Goal: Task Accomplishment & Management: Complete application form

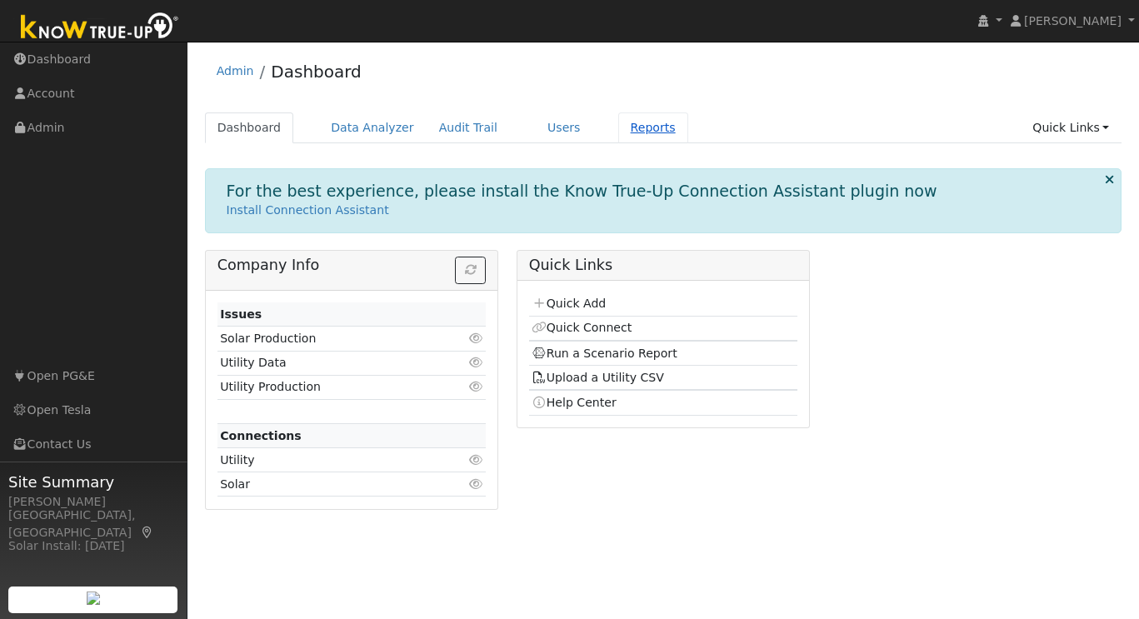
click at [633, 123] on link "Reports" at bounding box center [653, 127] width 70 height 31
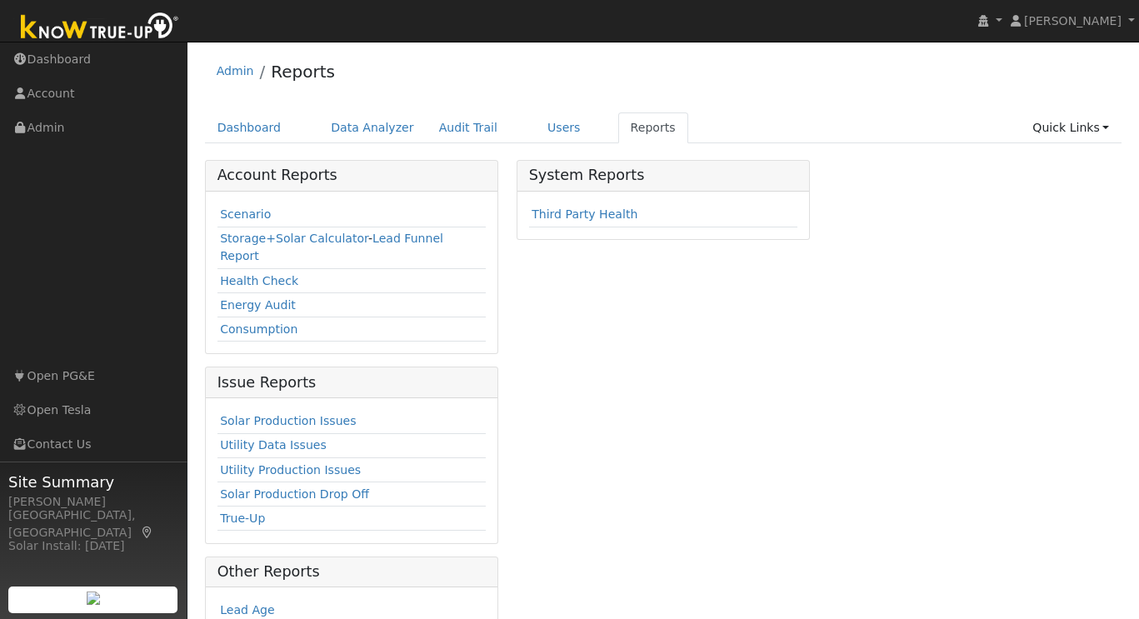
click at [246, 206] on td "Scenario" at bounding box center [351, 215] width 269 height 24
click at [246, 210] on link "Scenario" at bounding box center [245, 213] width 51 height 13
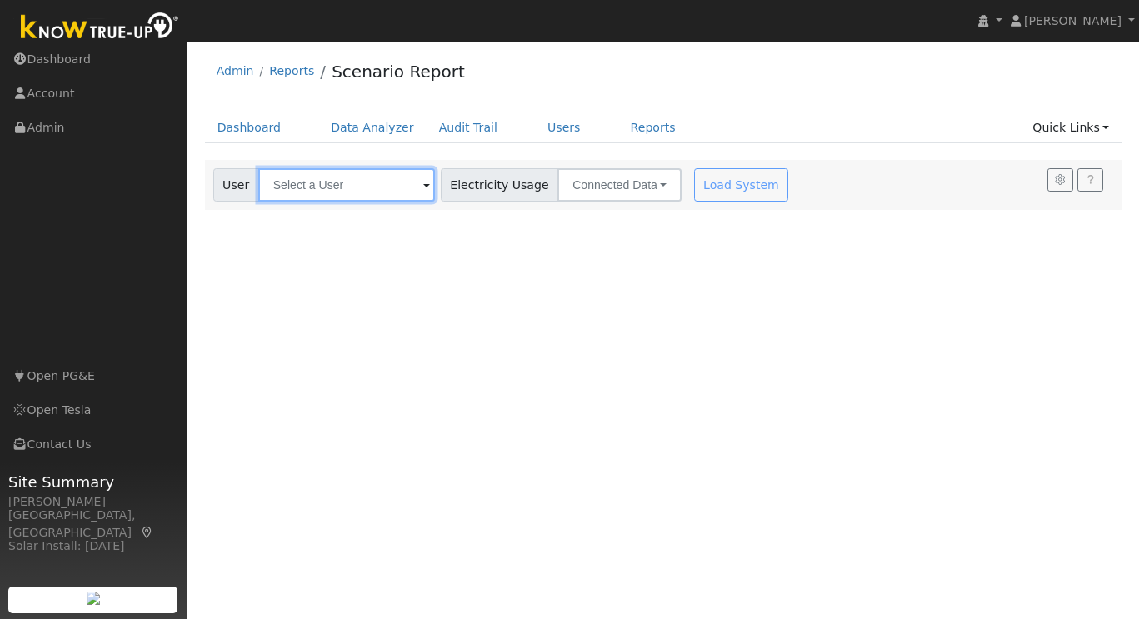
click at [332, 179] on input "text" at bounding box center [346, 184] width 177 height 33
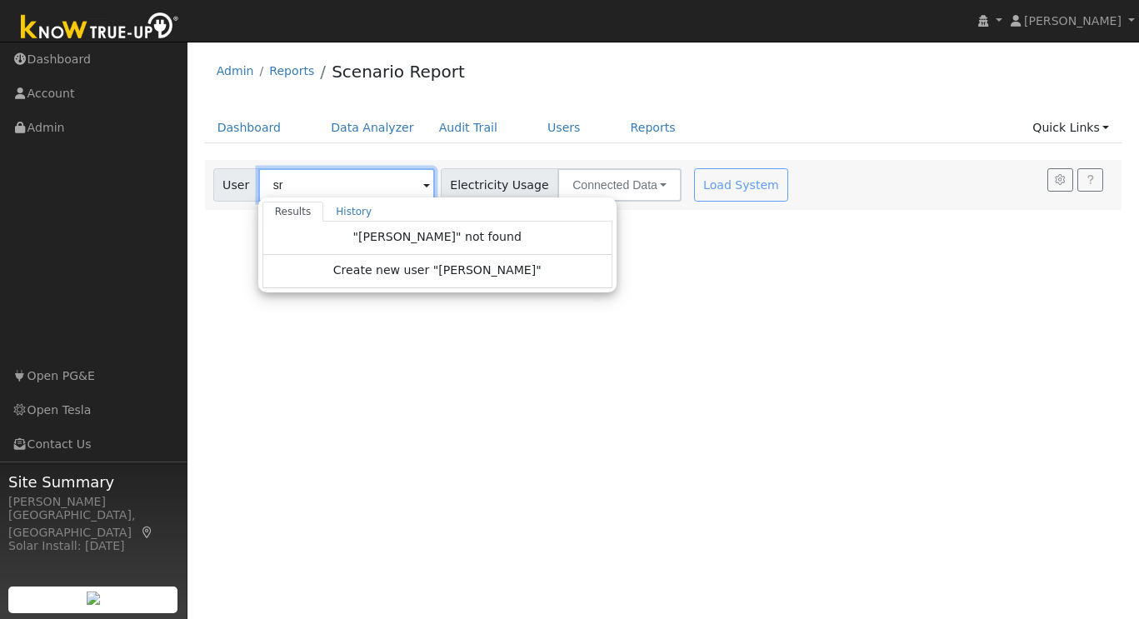
type input "s"
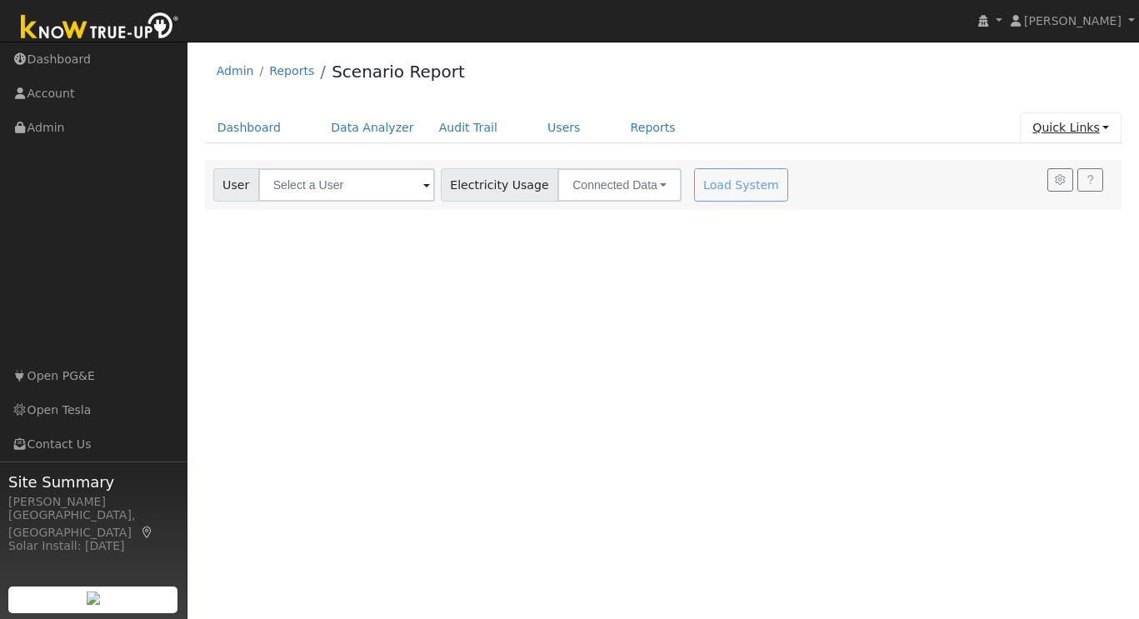
click at [1099, 126] on link "Quick Links" at bounding box center [1071, 127] width 102 height 31
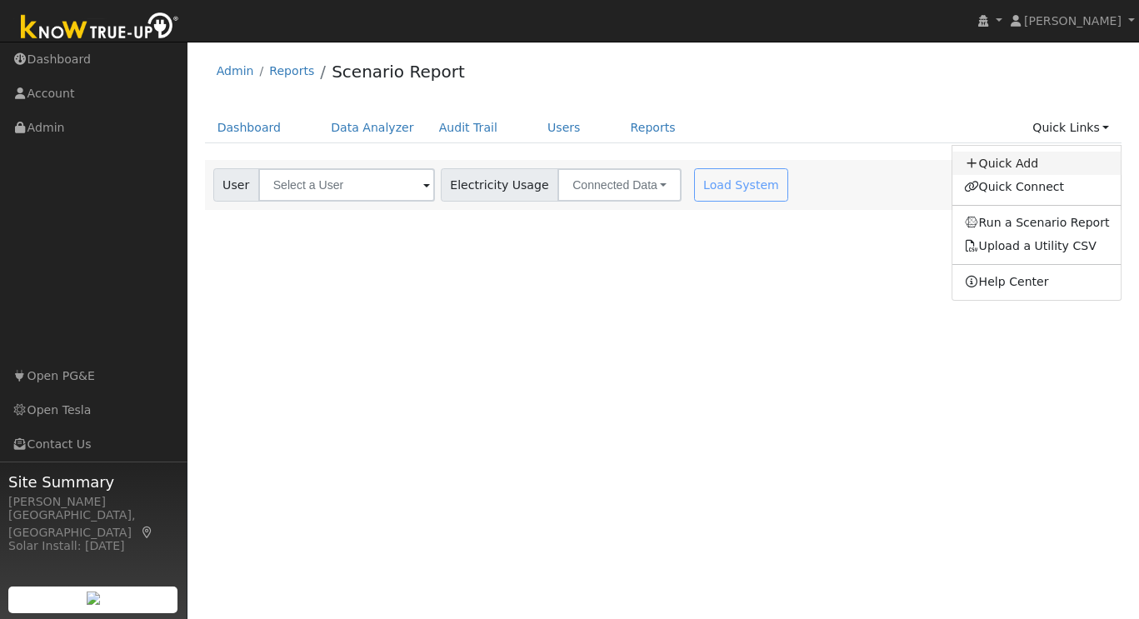
click at [1043, 152] on link "Quick Add" at bounding box center [1036, 163] width 169 height 23
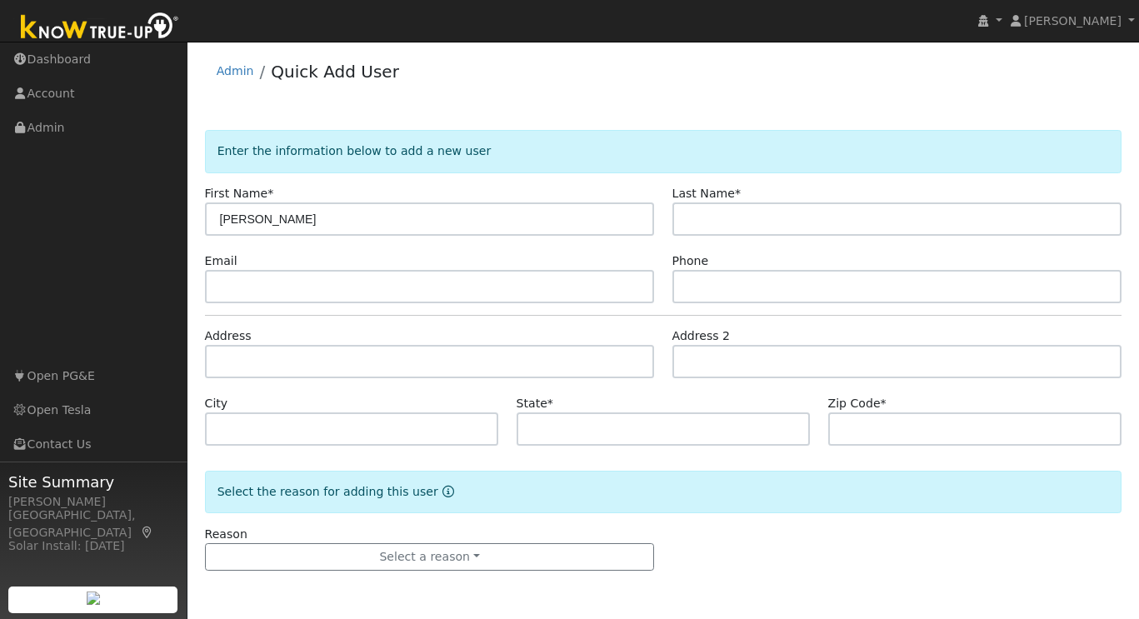
type input "[PERSON_NAME]"
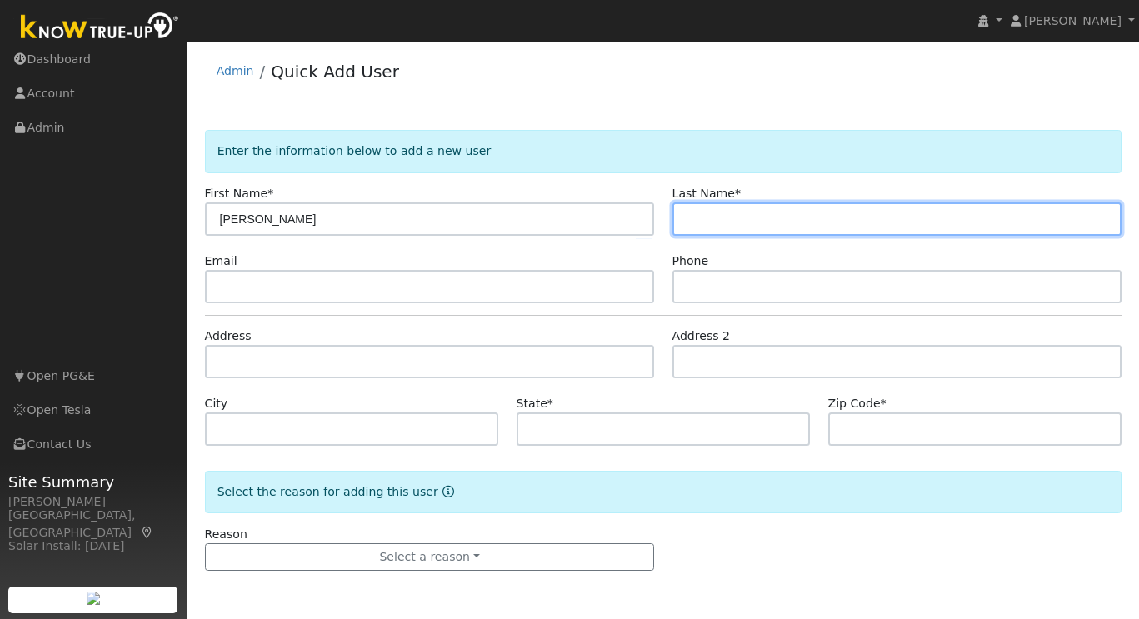
click at [727, 220] on input "text" at bounding box center [897, 218] width 450 height 33
paste input "RANGANNA"
type input "RANGANNA"
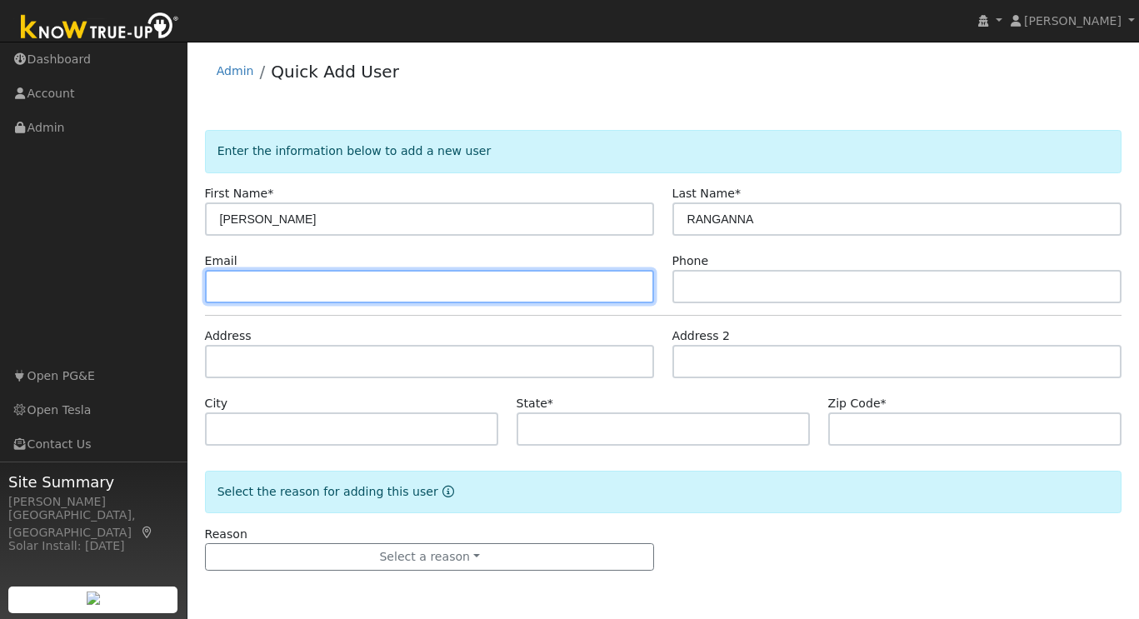
paste input "[EMAIL_ADDRESS][DOMAIN_NAME]"
type input "[EMAIL_ADDRESS][DOMAIN_NAME]"
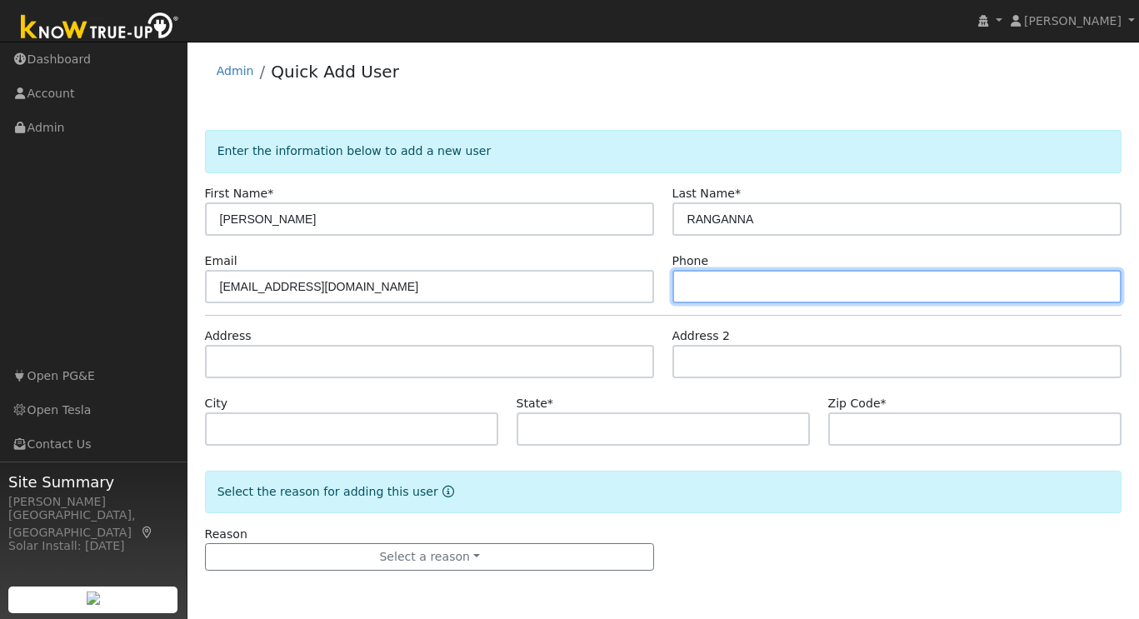
click at [751, 287] on input "text" at bounding box center [897, 286] width 450 height 33
paste input "[PHONE_NUMBER]"
type input "[PHONE_NUMBER]"
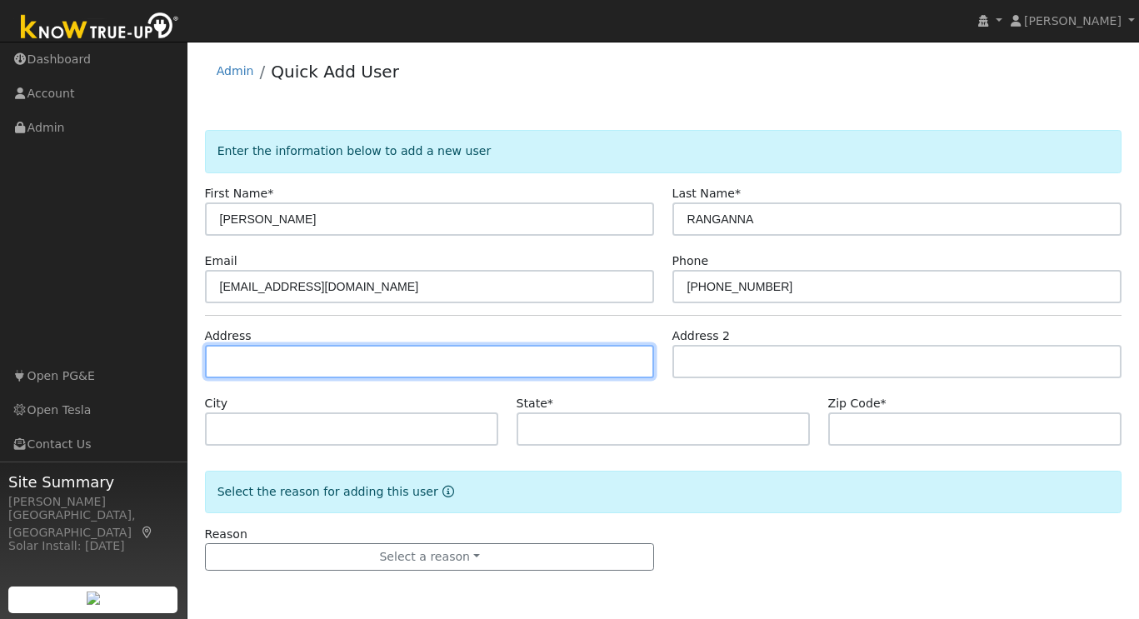
click at [347, 363] on input "text" at bounding box center [430, 361] width 450 height 33
paste input "7599 Olive Dr."
type input "7599 Olive Drive"
type input "Pleasanton"
type input "CA"
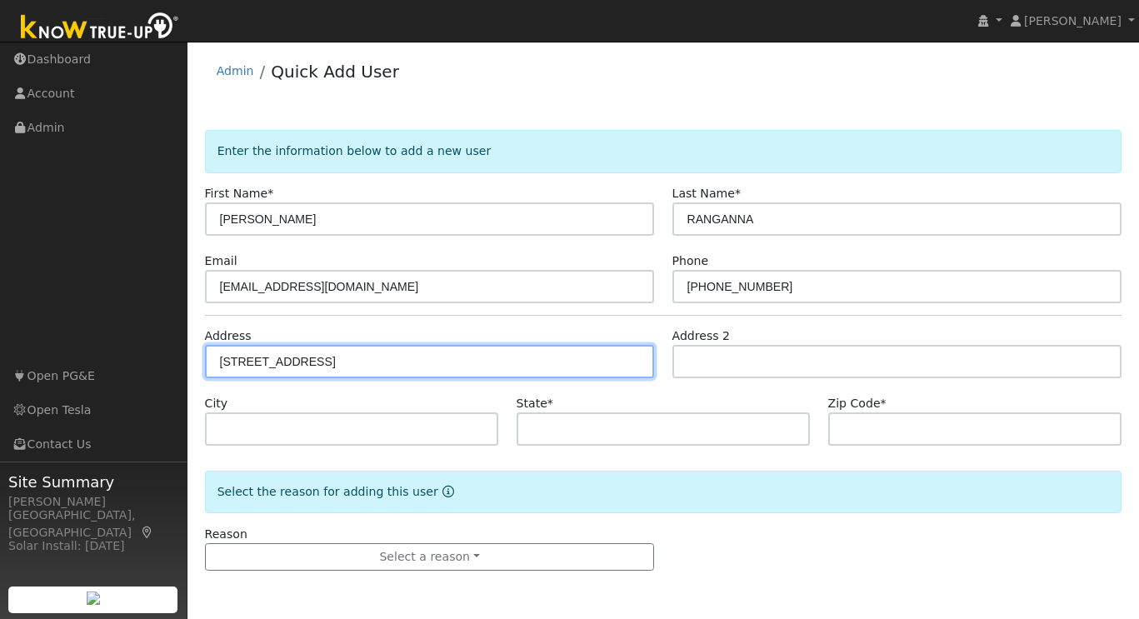
type input "94588"
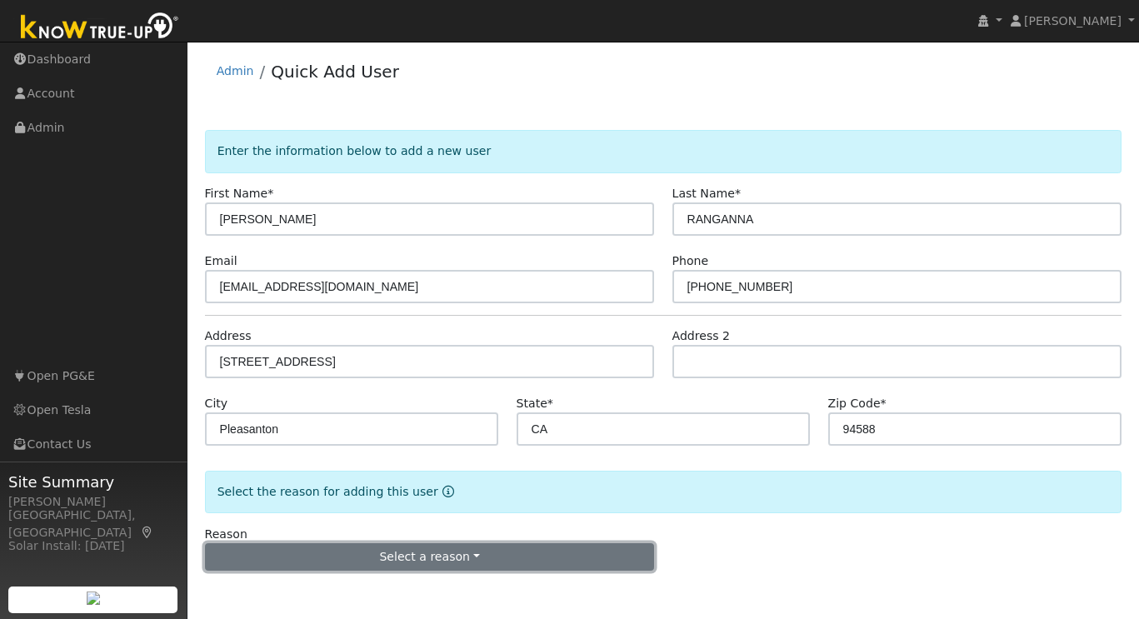
click at [409, 552] on button "Select a reason" at bounding box center [430, 557] width 450 height 28
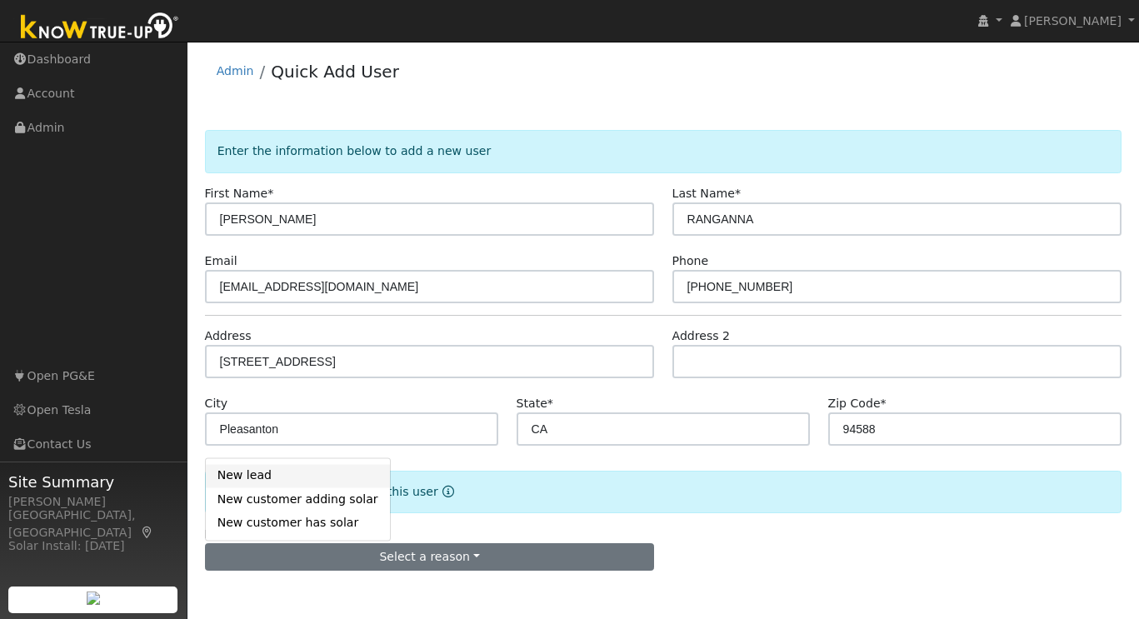
click at [262, 479] on link "New lead" at bounding box center [298, 475] width 184 height 23
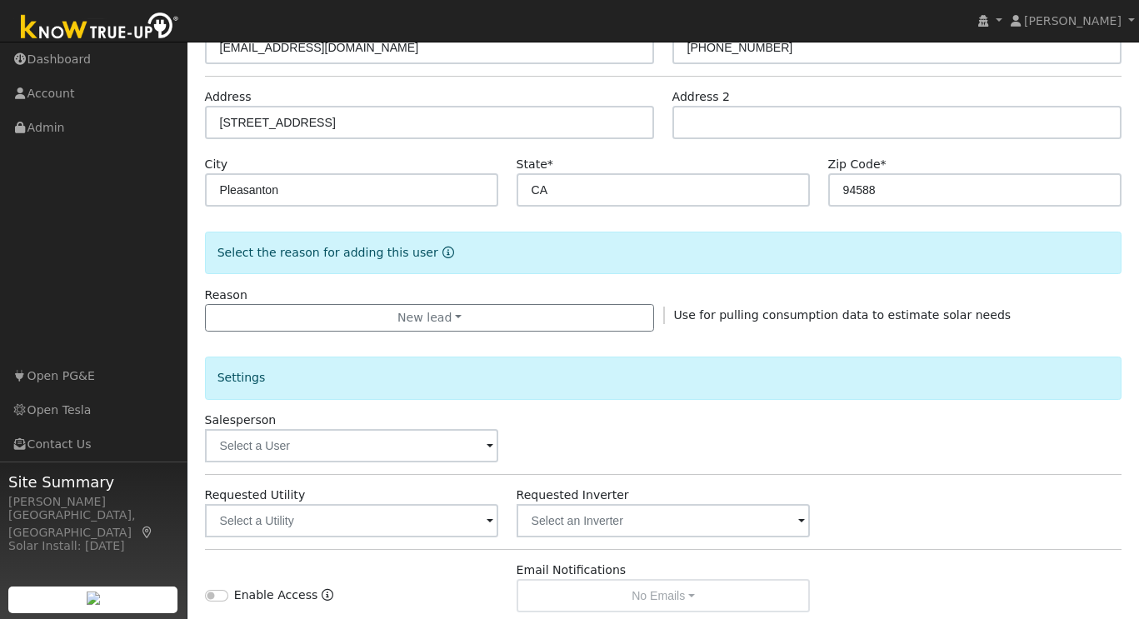
scroll to position [361, 0]
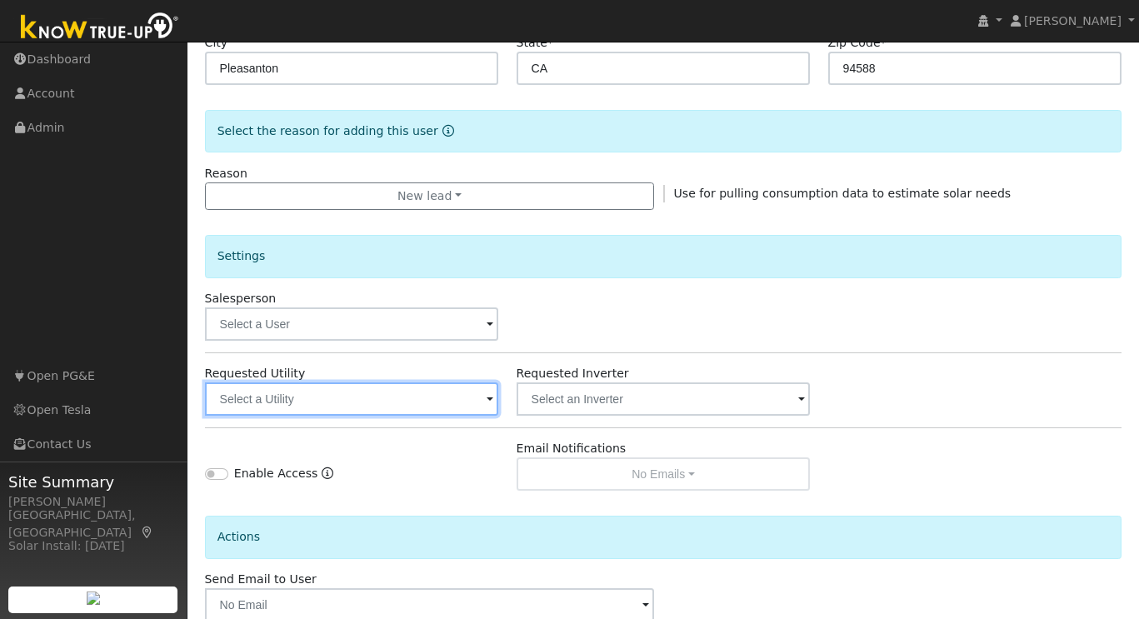
click at [417, 391] on input "text" at bounding box center [352, 398] width 294 height 33
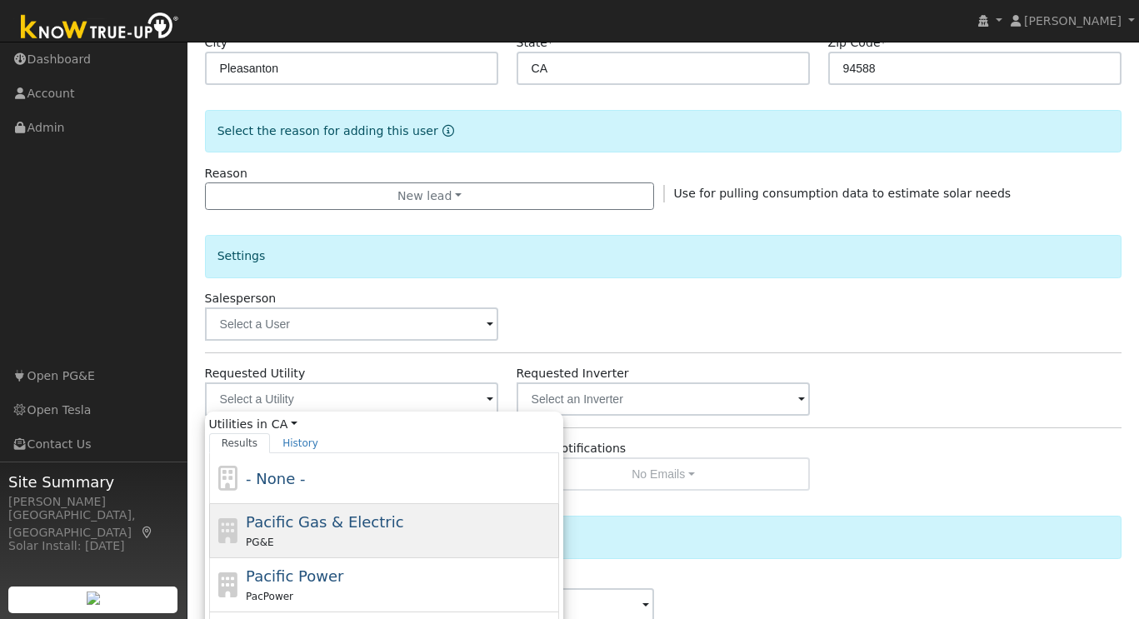
click at [307, 519] on span "Pacific Gas & Electric" at bounding box center [324, 521] width 157 height 17
type input "Pacific Gas & Electric"
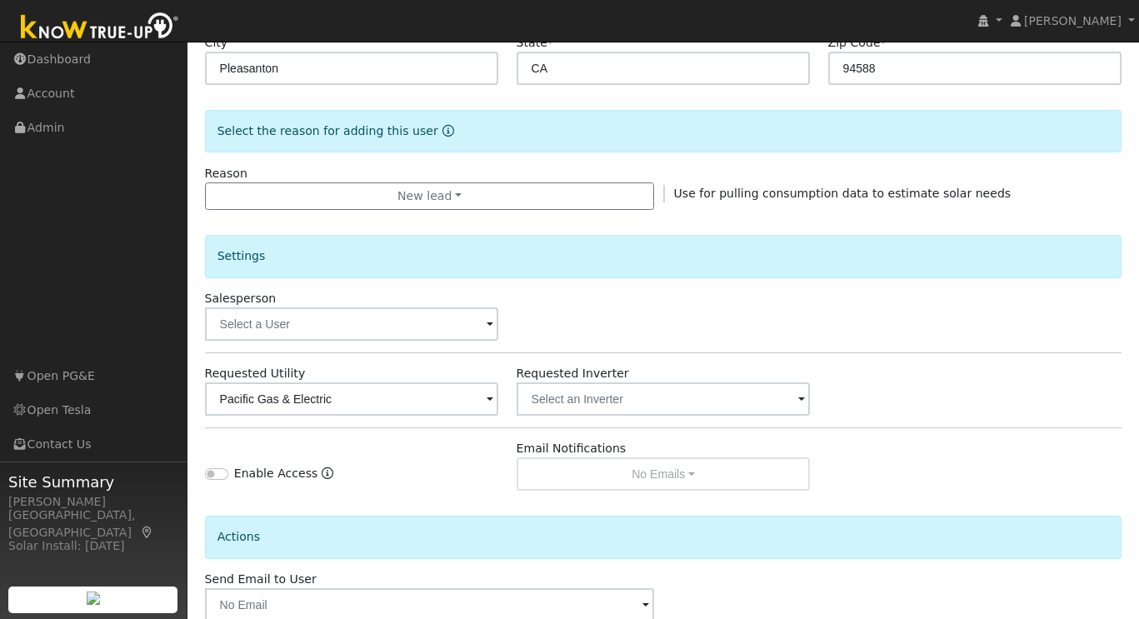
scroll to position [457, 0]
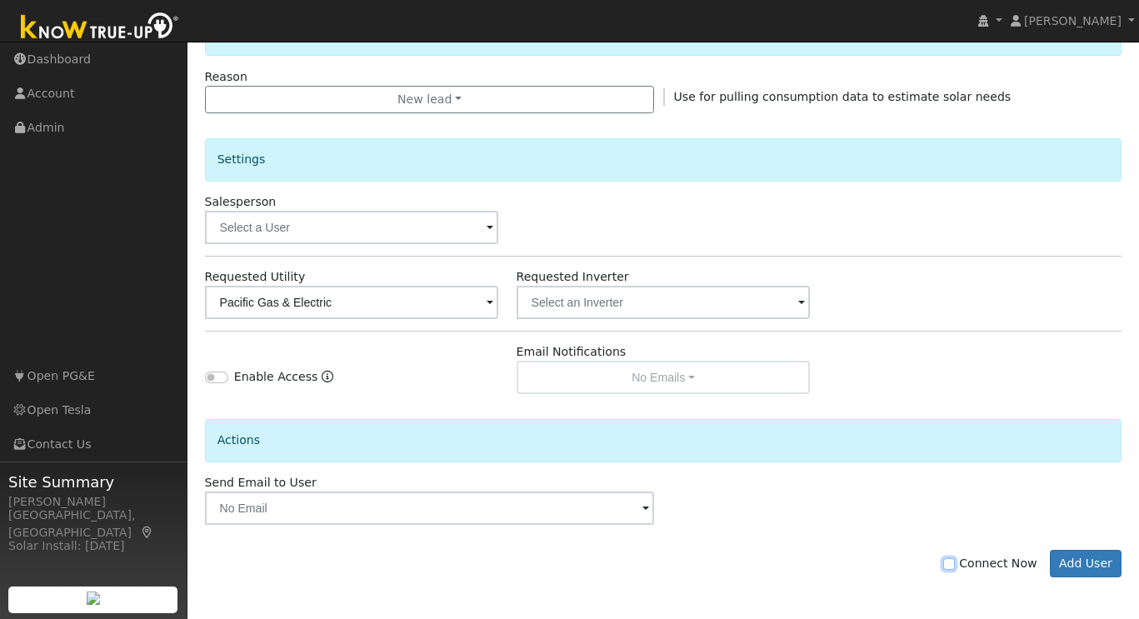
click at [955, 560] on input "Connect Now" at bounding box center [949, 564] width 12 height 12
checkbox input "true"
click at [1086, 563] on button "Add User" at bounding box center [1086, 564] width 72 height 28
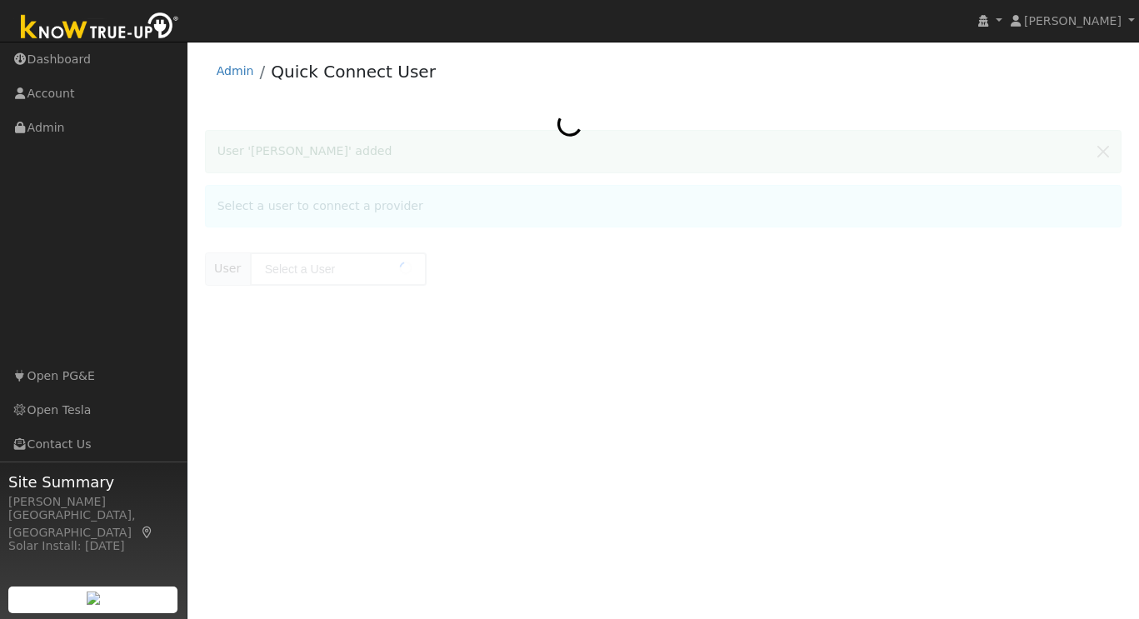
type input "[PERSON_NAME]"
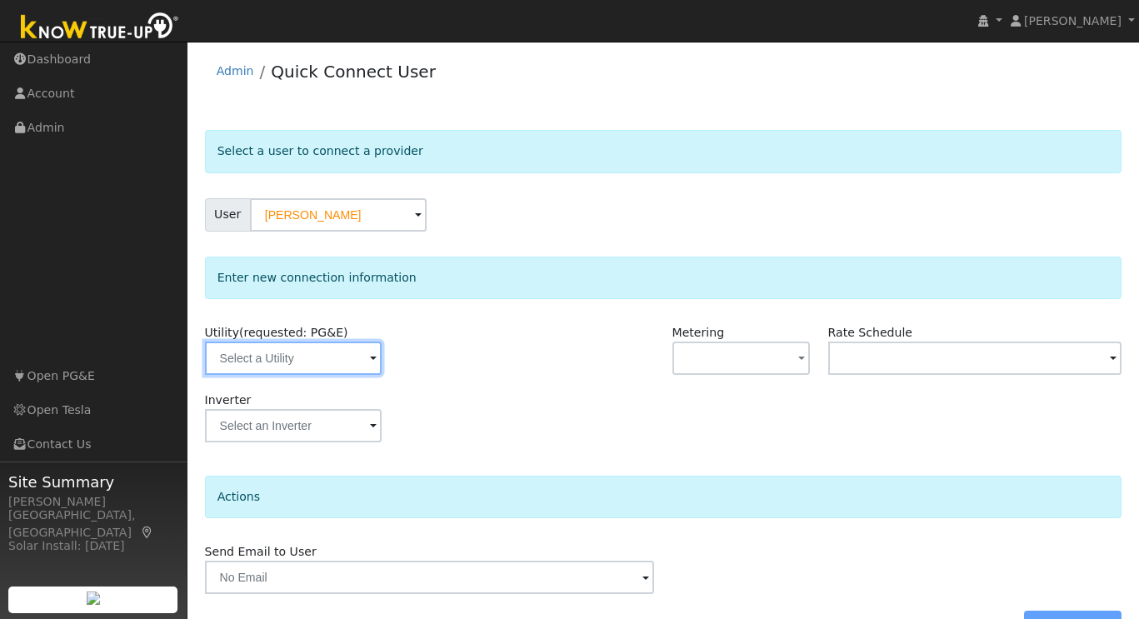
click at [335, 367] on input "text" at bounding box center [293, 358] width 177 height 33
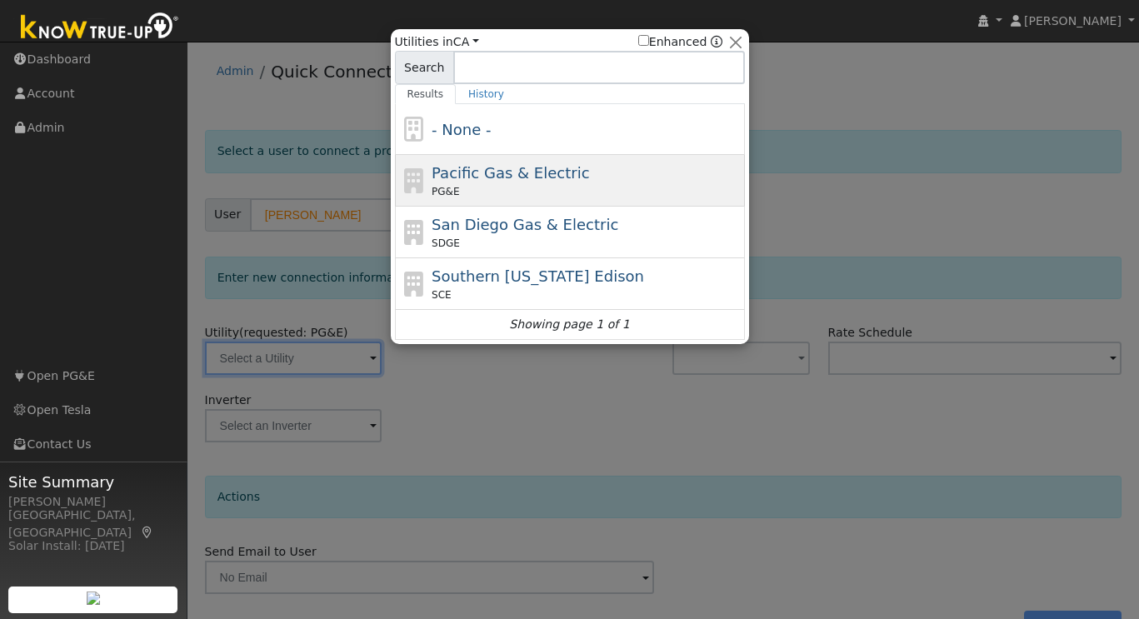
click at [493, 171] on span "Pacific Gas & Electric" at bounding box center [510, 172] width 157 height 17
type input "PG&E"
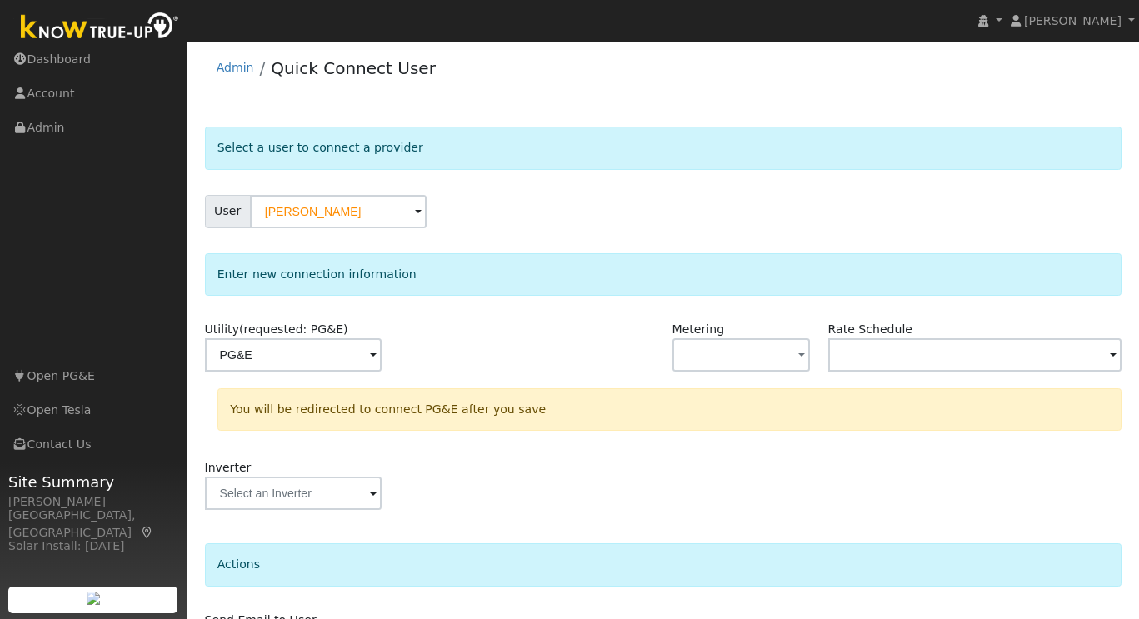
scroll to position [116, 0]
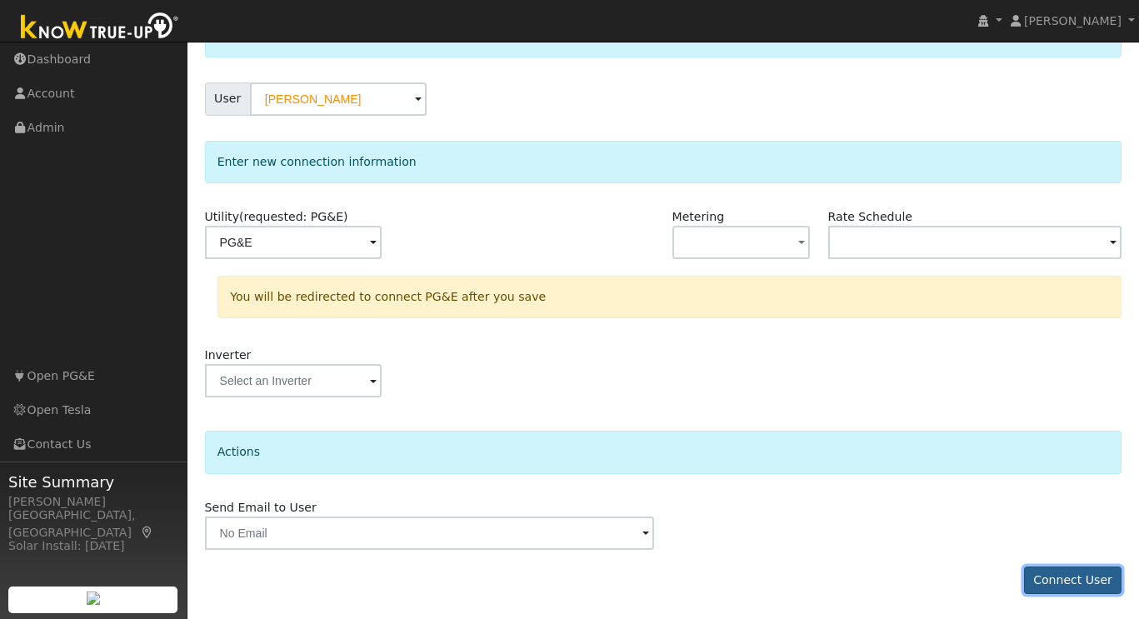
click at [1066, 586] on button "Connect User" at bounding box center [1073, 581] width 98 height 28
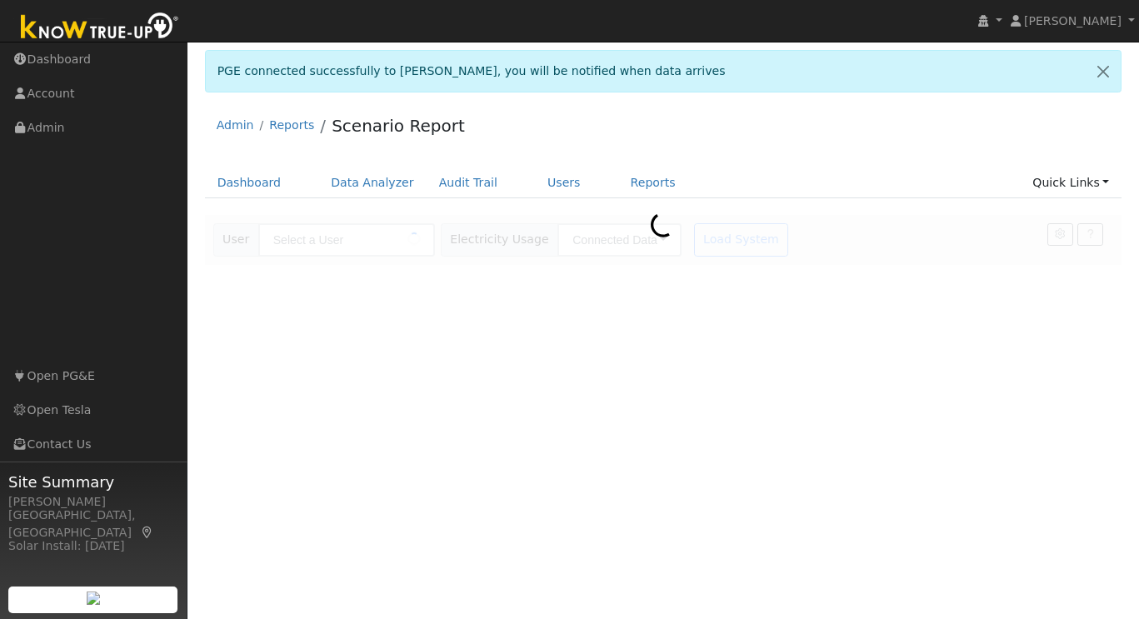
type input "[PERSON_NAME]"
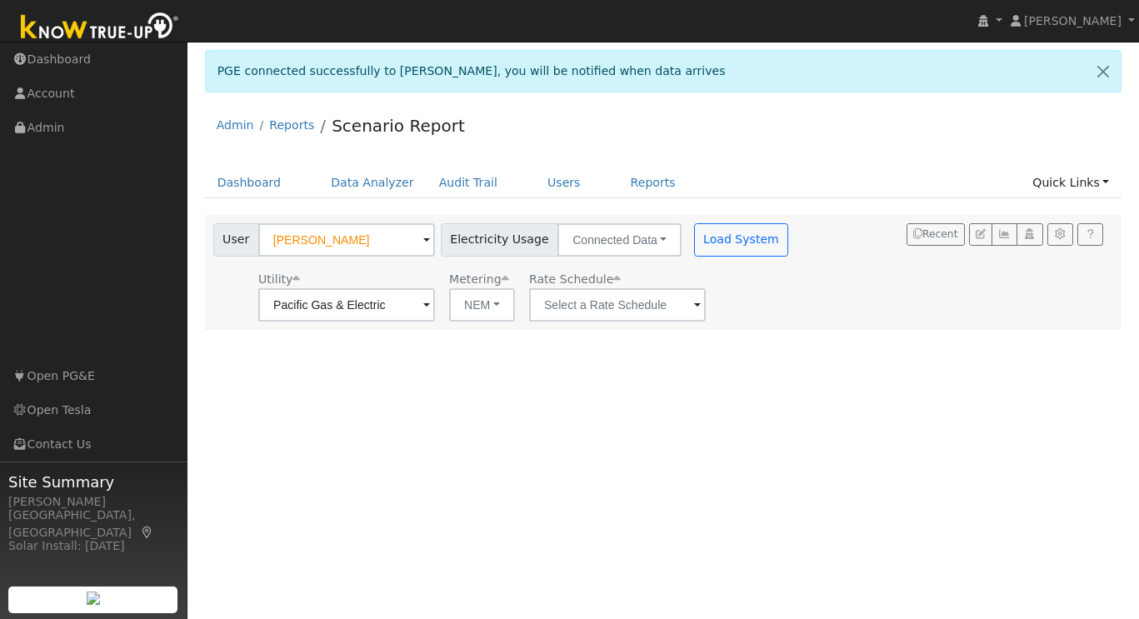
click at [430, 304] on span at bounding box center [426, 306] width 7 height 19
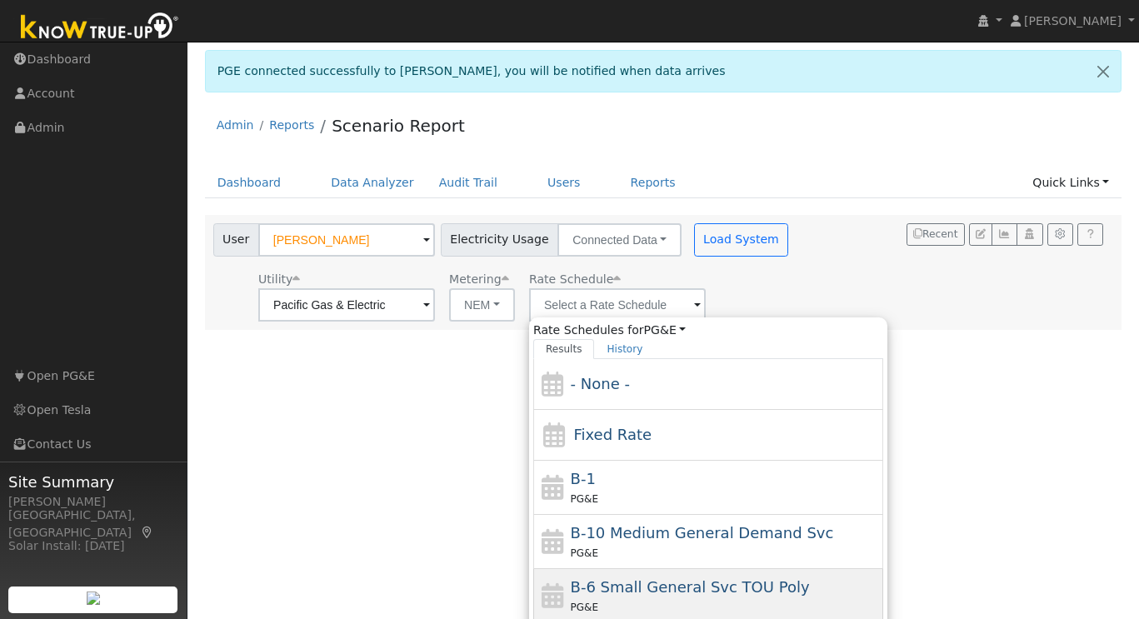
scroll to position [182, 0]
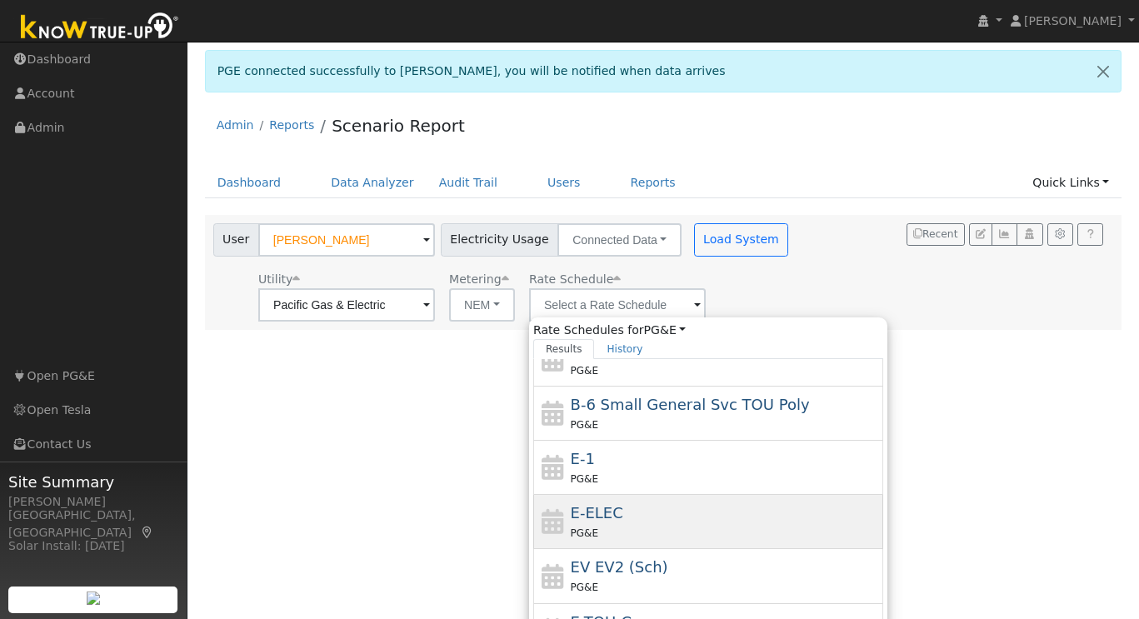
click at [641, 503] on div "E-ELEC PG&E" at bounding box center [725, 522] width 309 height 40
type input "E-ELEC"
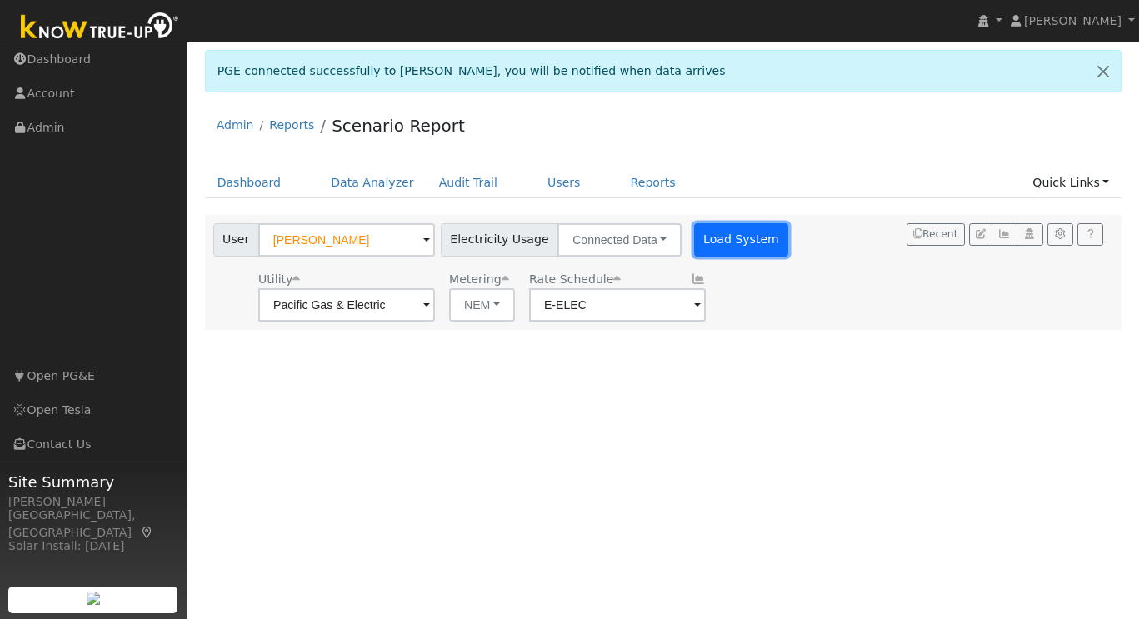
click at [707, 248] on button "Load System" at bounding box center [741, 239] width 95 height 33
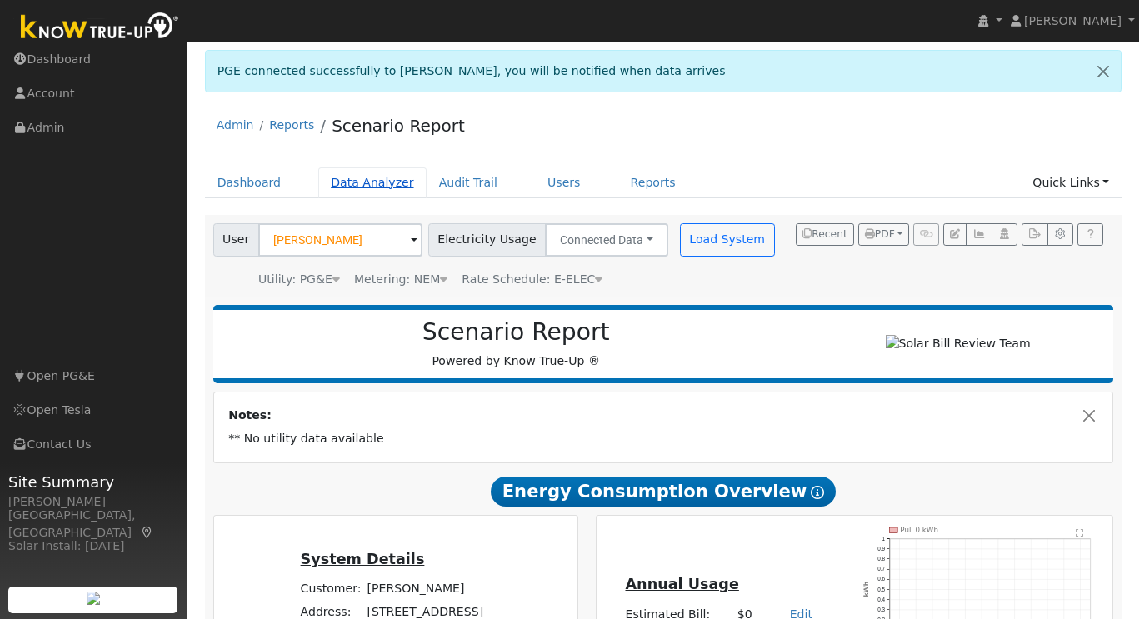
click at [375, 183] on link "Data Analyzer" at bounding box center [372, 182] width 108 height 31
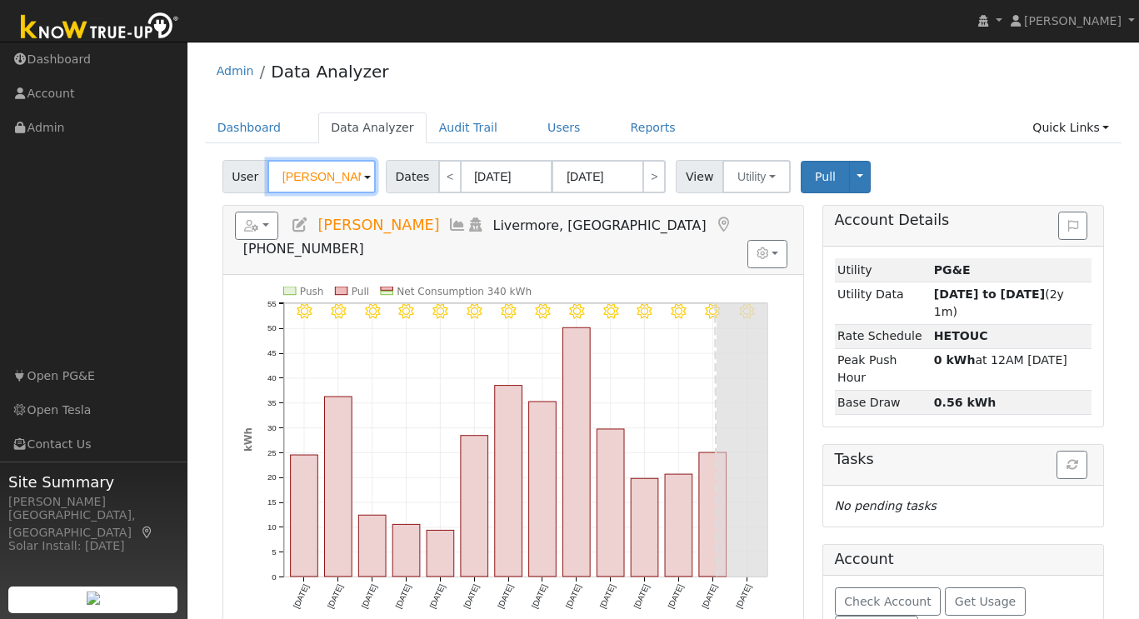
drag, startPoint x: 347, startPoint y: 178, endPoint x: 219, endPoint y: 175, distance: 127.5
click at [220, 177] on div "User Tom Reinke" at bounding box center [300, 176] width 163 height 33
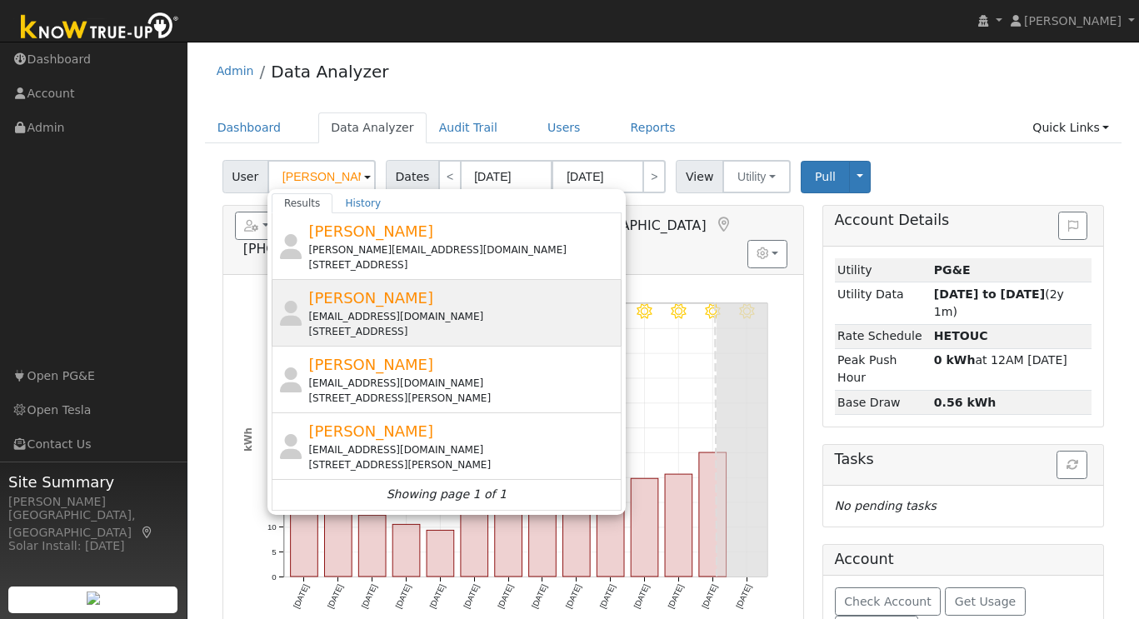
click at [391, 294] on span "[PERSON_NAME]" at bounding box center [370, 297] width 125 height 17
type input "[PERSON_NAME]"
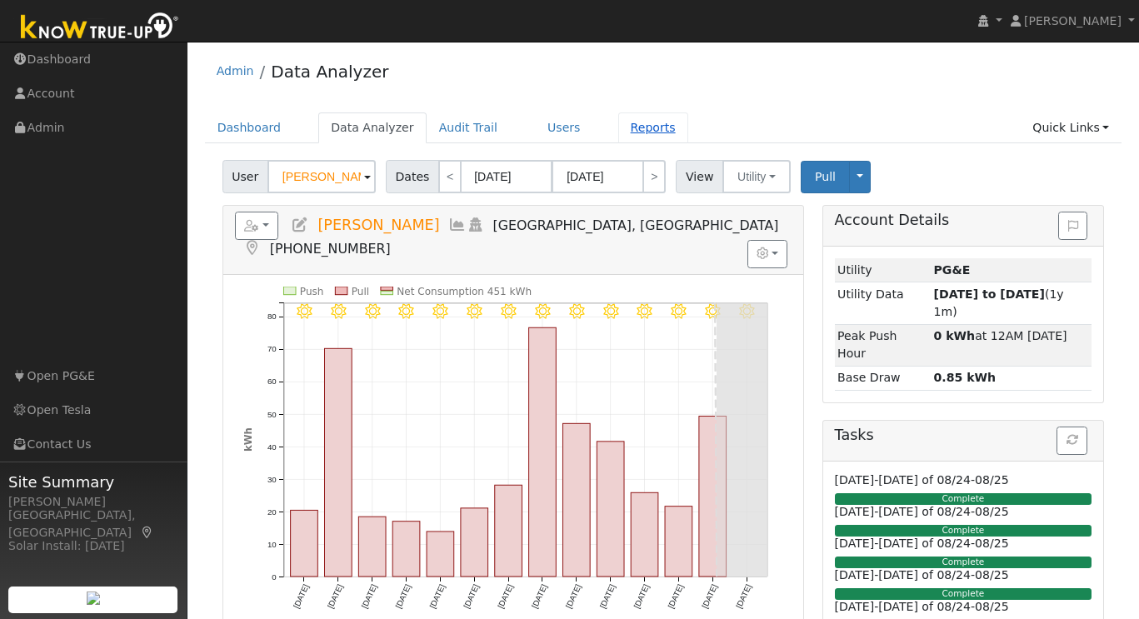
click at [635, 127] on link "Reports" at bounding box center [653, 127] width 70 height 31
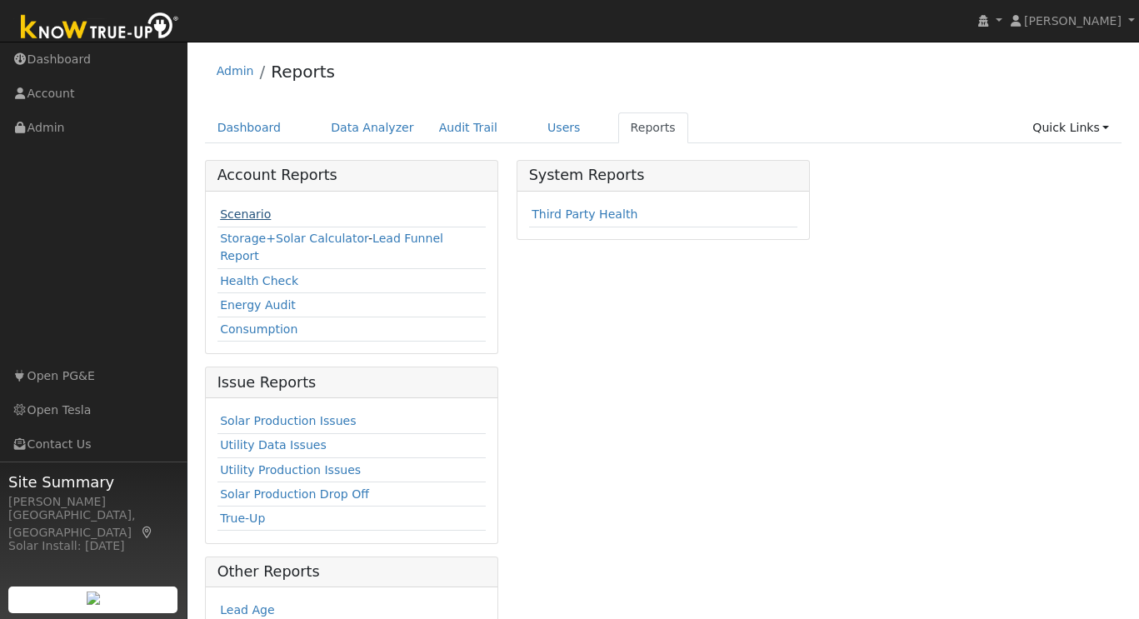
click at [261, 219] on link "Scenario" at bounding box center [245, 213] width 51 height 13
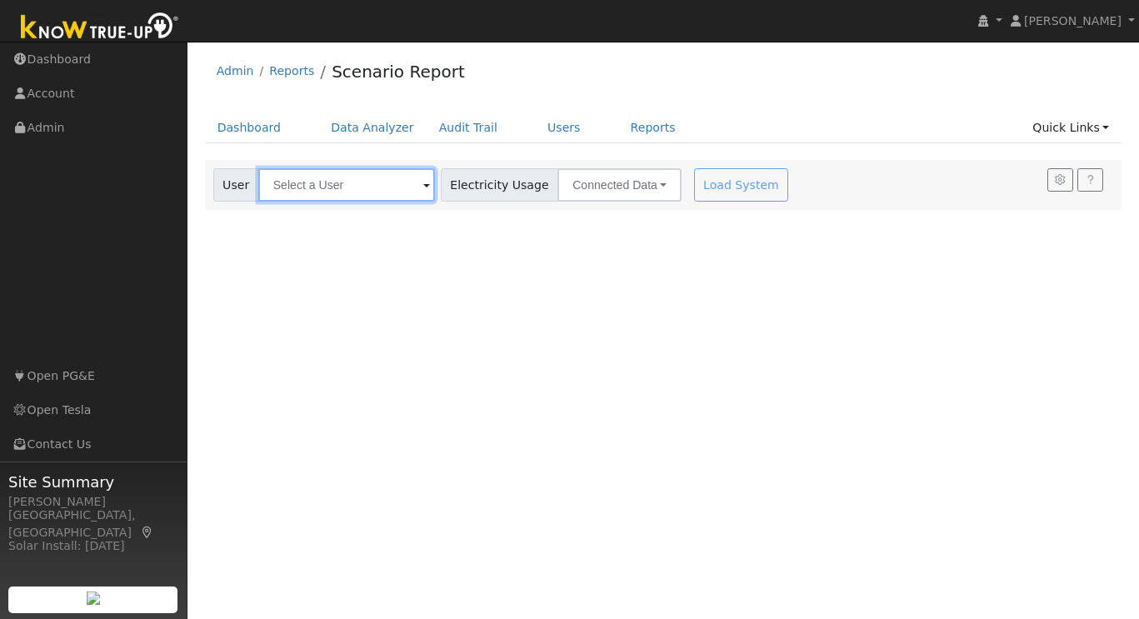
click at [353, 196] on input "text" at bounding box center [346, 184] width 177 height 33
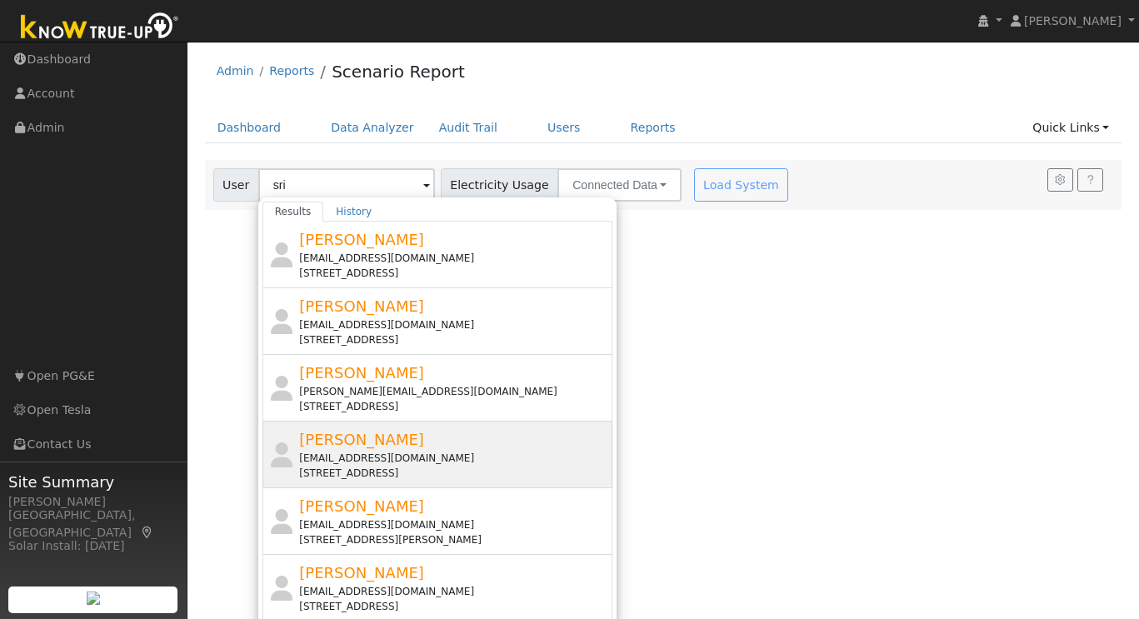
click at [420, 448] on div "[PERSON_NAME] [PERSON_NAME][EMAIL_ADDRESS][DOMAIN_NAME] [STREET_ADDRESS]" at bounding box center [453, 454] width 309 height 52
type input "[PERSON_NAME]"
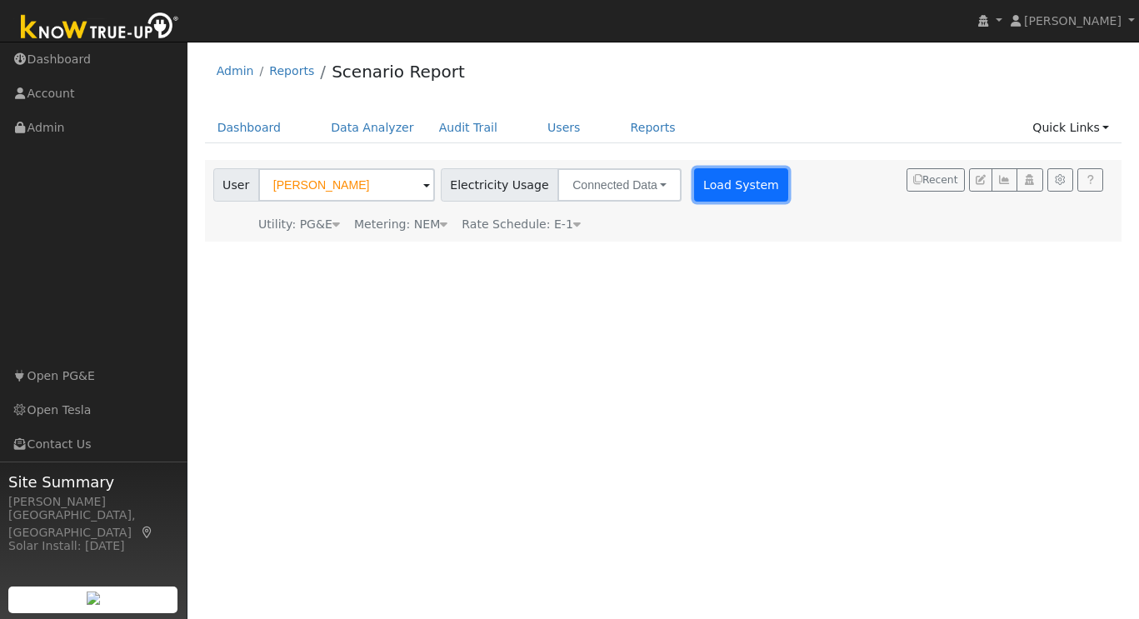
click at [720, 192] on button "Load System" at bounding box center [741, 184] width 95 height 33
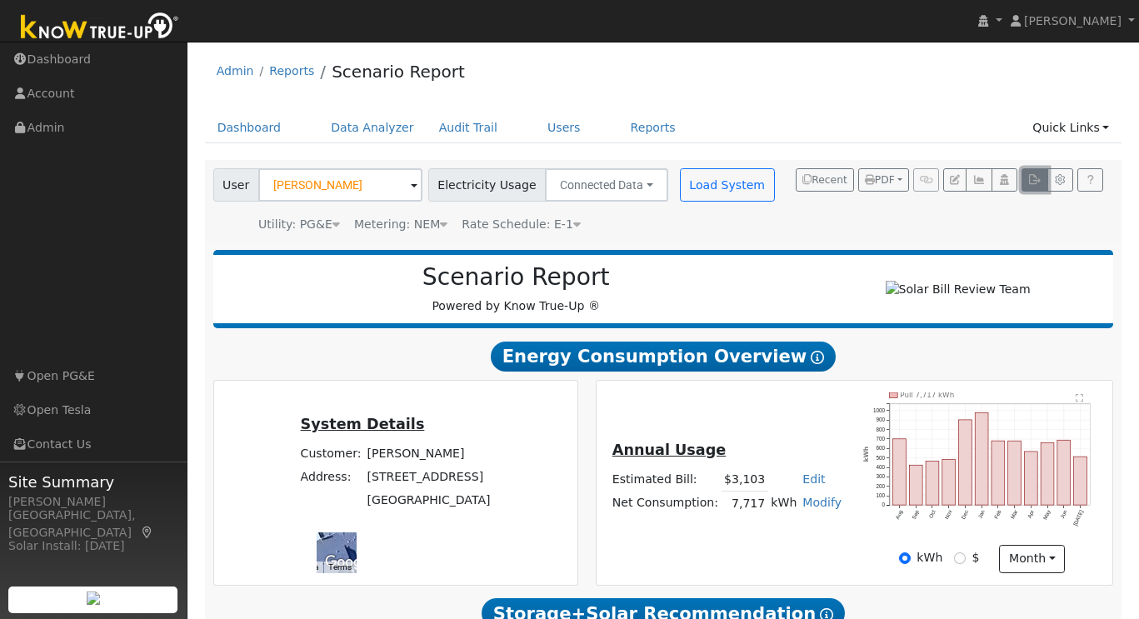
click at [1032, 182] on icon "button" at bounding box center [1034, 180] width 12 height 10
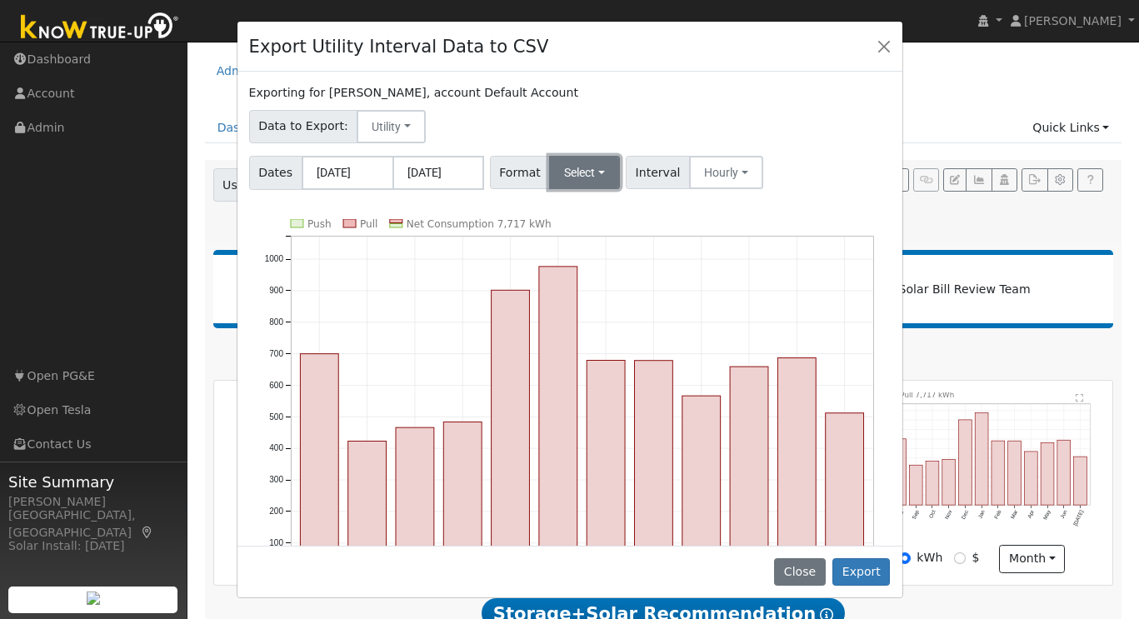
click at [603, 174] on button "Select" at bounding box center [584, 172] width 71 height 33
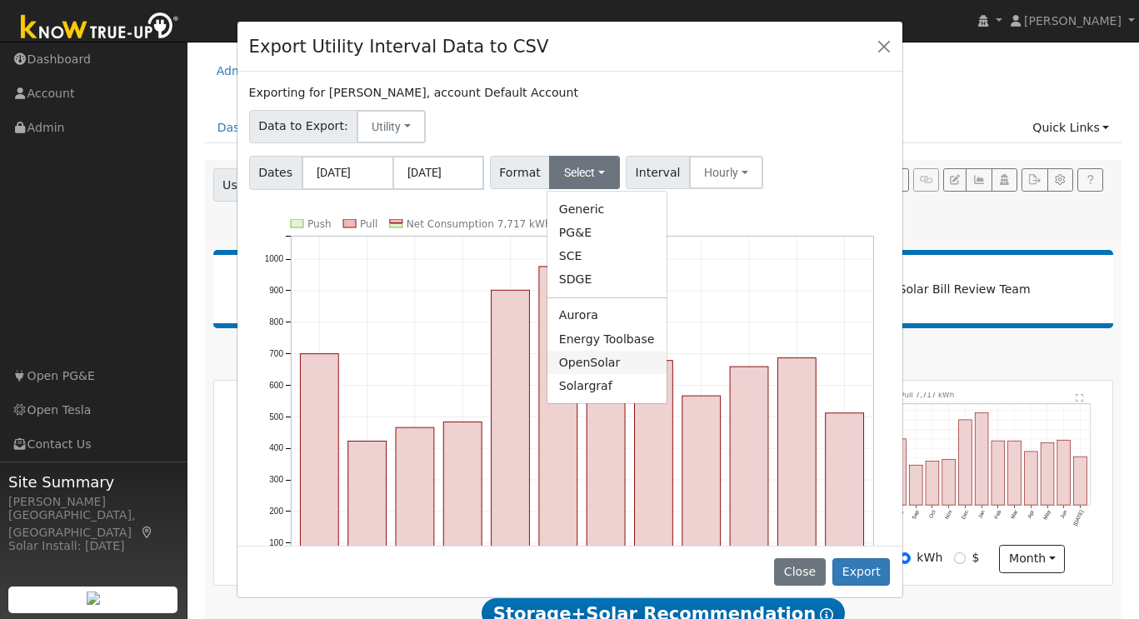
click at [592, 366] on link "OpenSolar" at bounding box center [606, 362] width 119 height 23
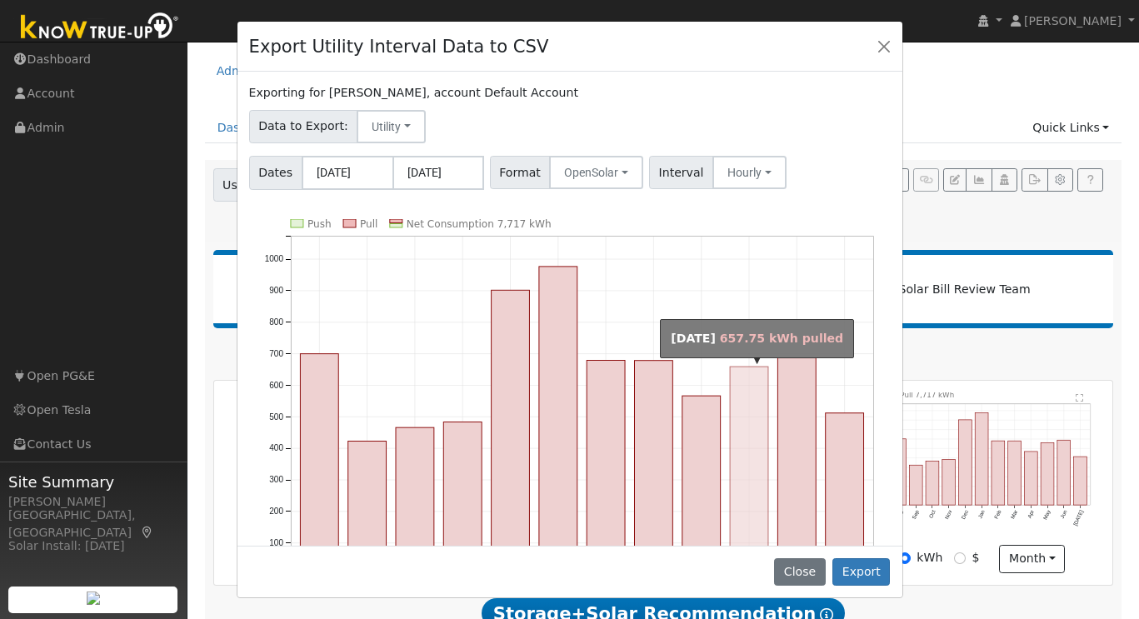
scroll to position [87, 0]
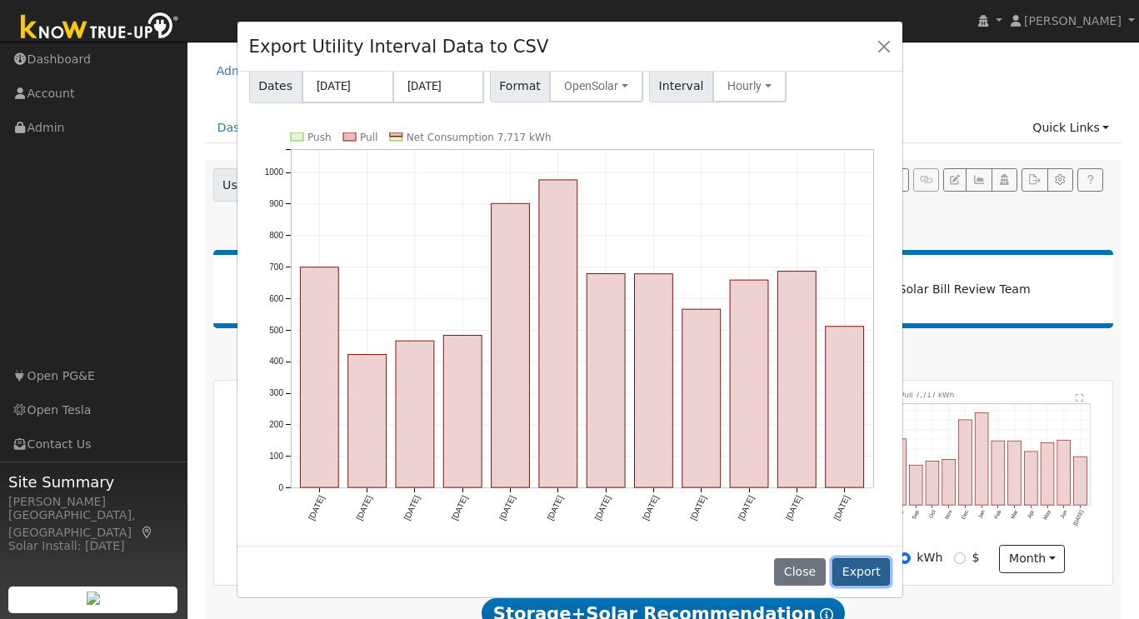
click at [871, 569] on button "Export" at bounding box center [860, 572] width 57 height 28
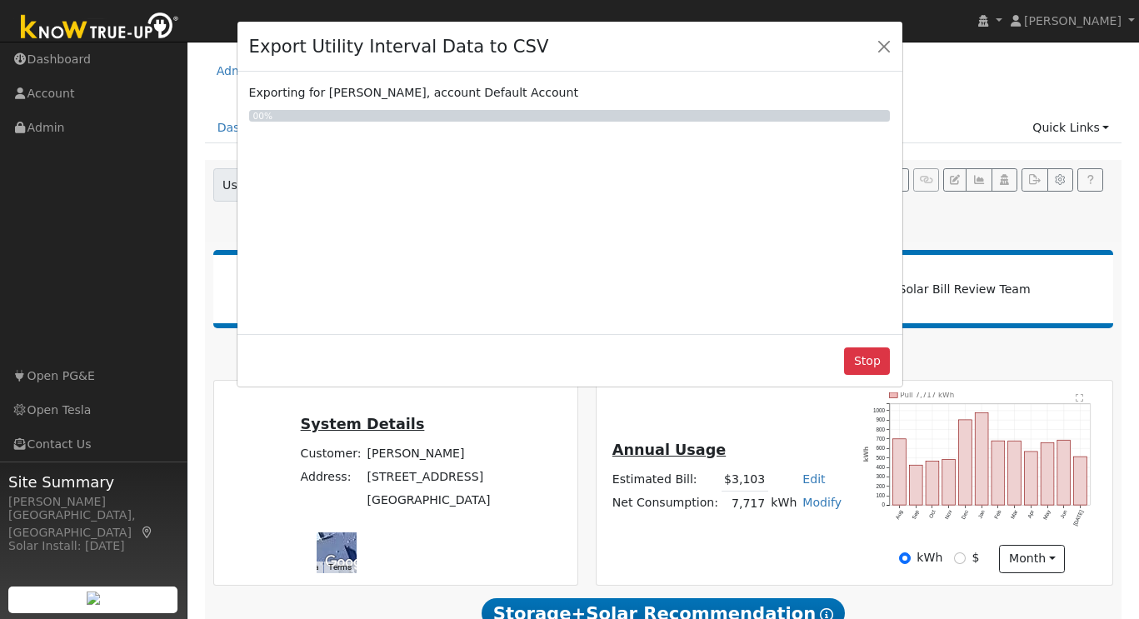
scroll to position [0, 0]
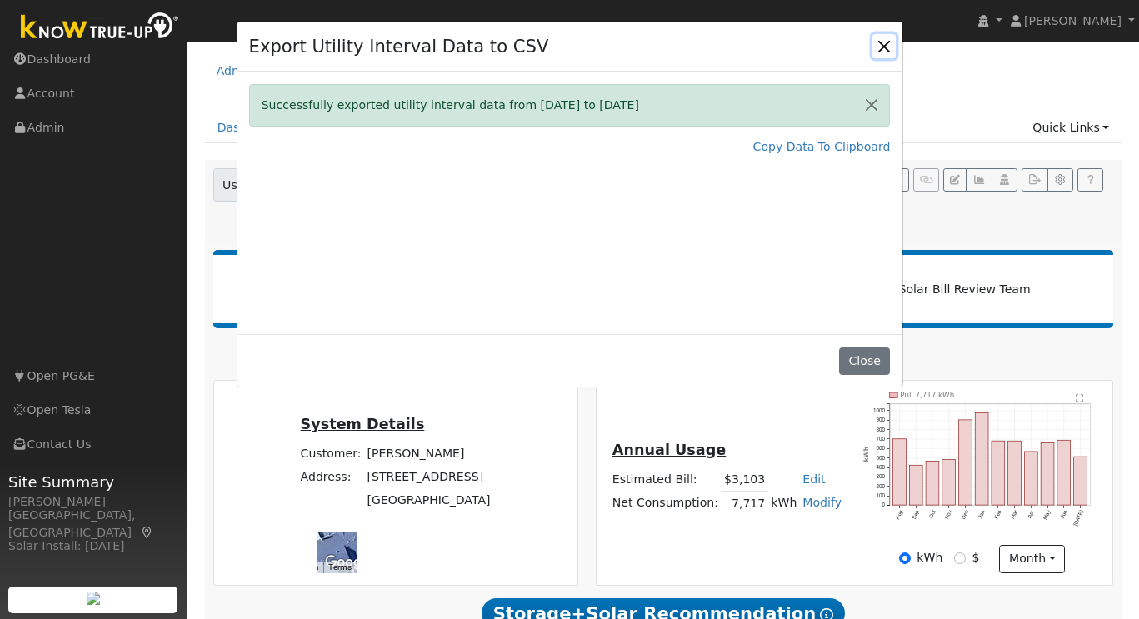
click at [883, 48] on button "Close" at bounding box center [883, 45] width 23 height 23
